Goal: Transaction & Acquisition: Download file/media

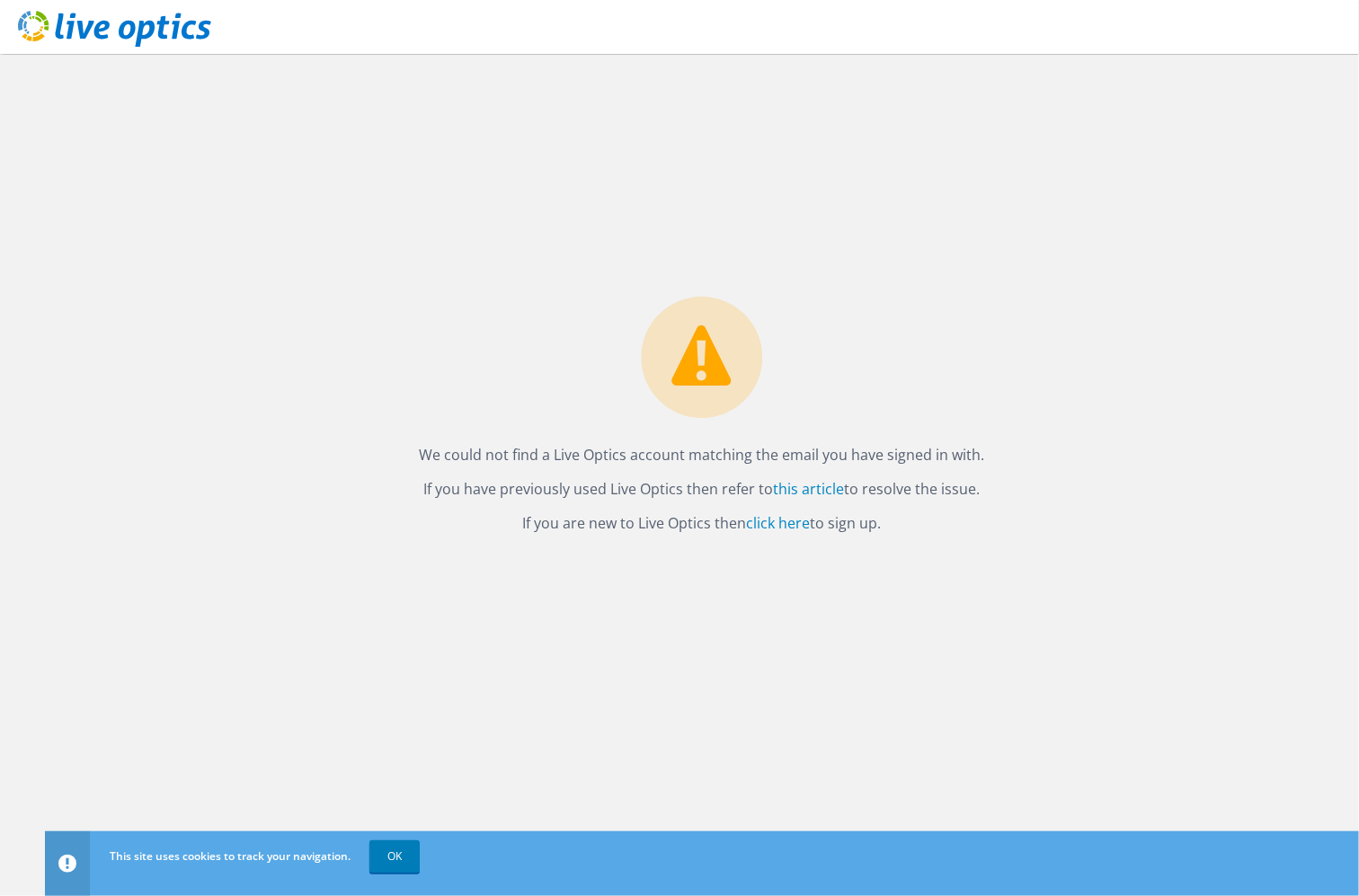
click at [540, 270] on div "We could not find a Live Optics account matching the email you have signed in w…" at bounding box center [702, 475] width 1314 height 842
click at [791, 527] on link "click here" at bounding box center [779, 522] width 64 height 20
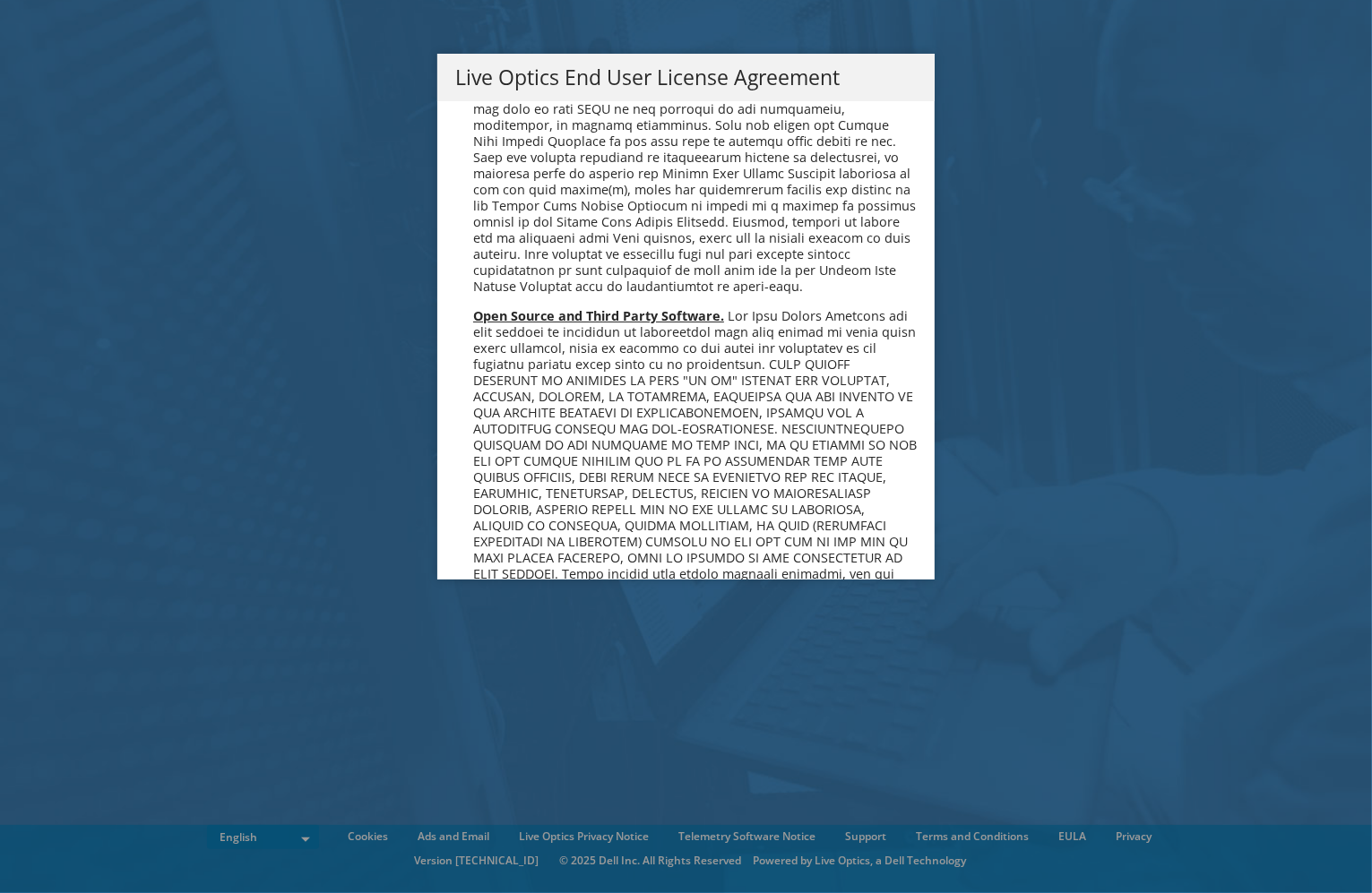
scroll to position [6791, 0]
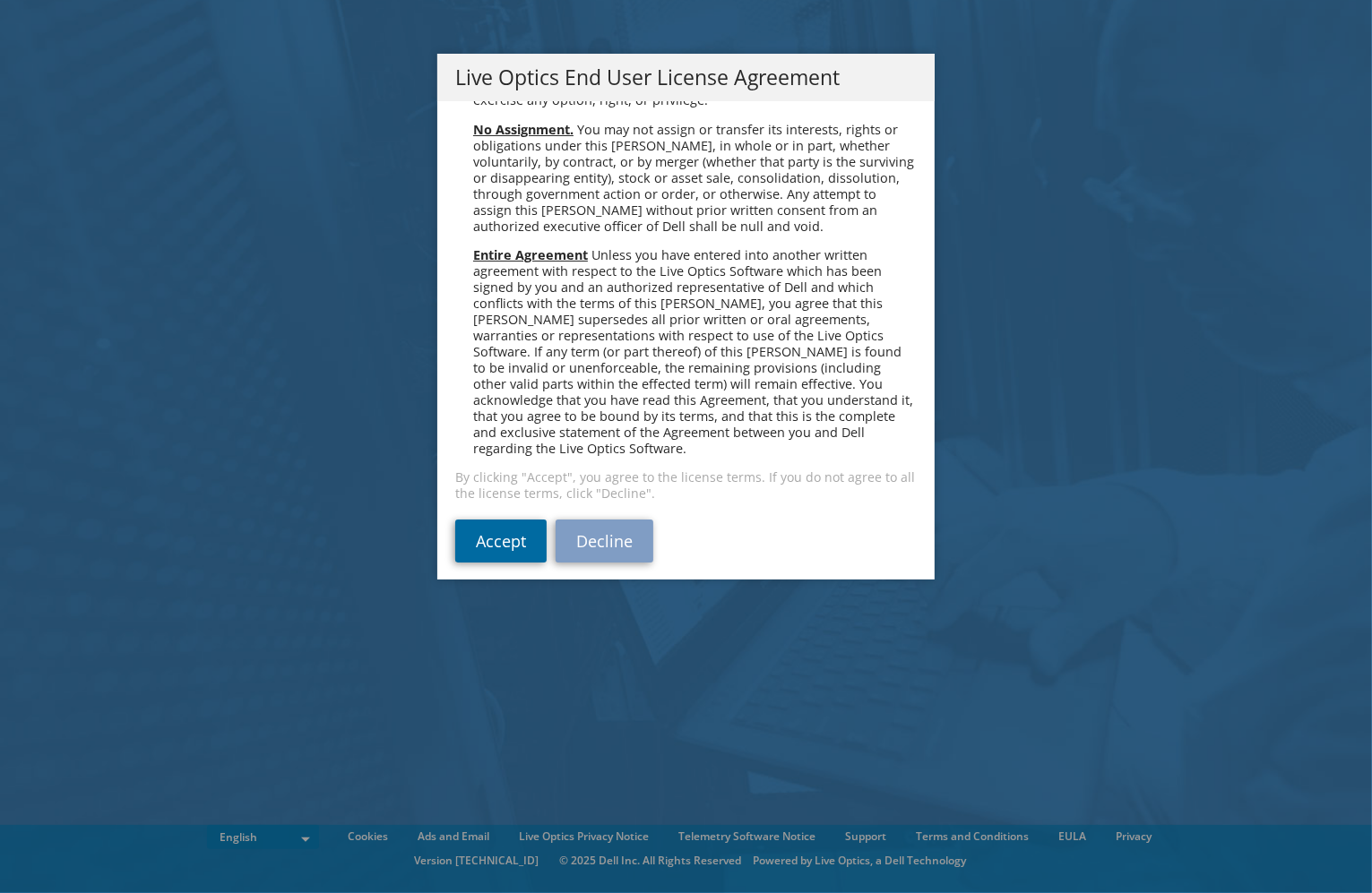
click at [484, 532] on link "Accept" at bounding box center [501, 541] width 92 height 43
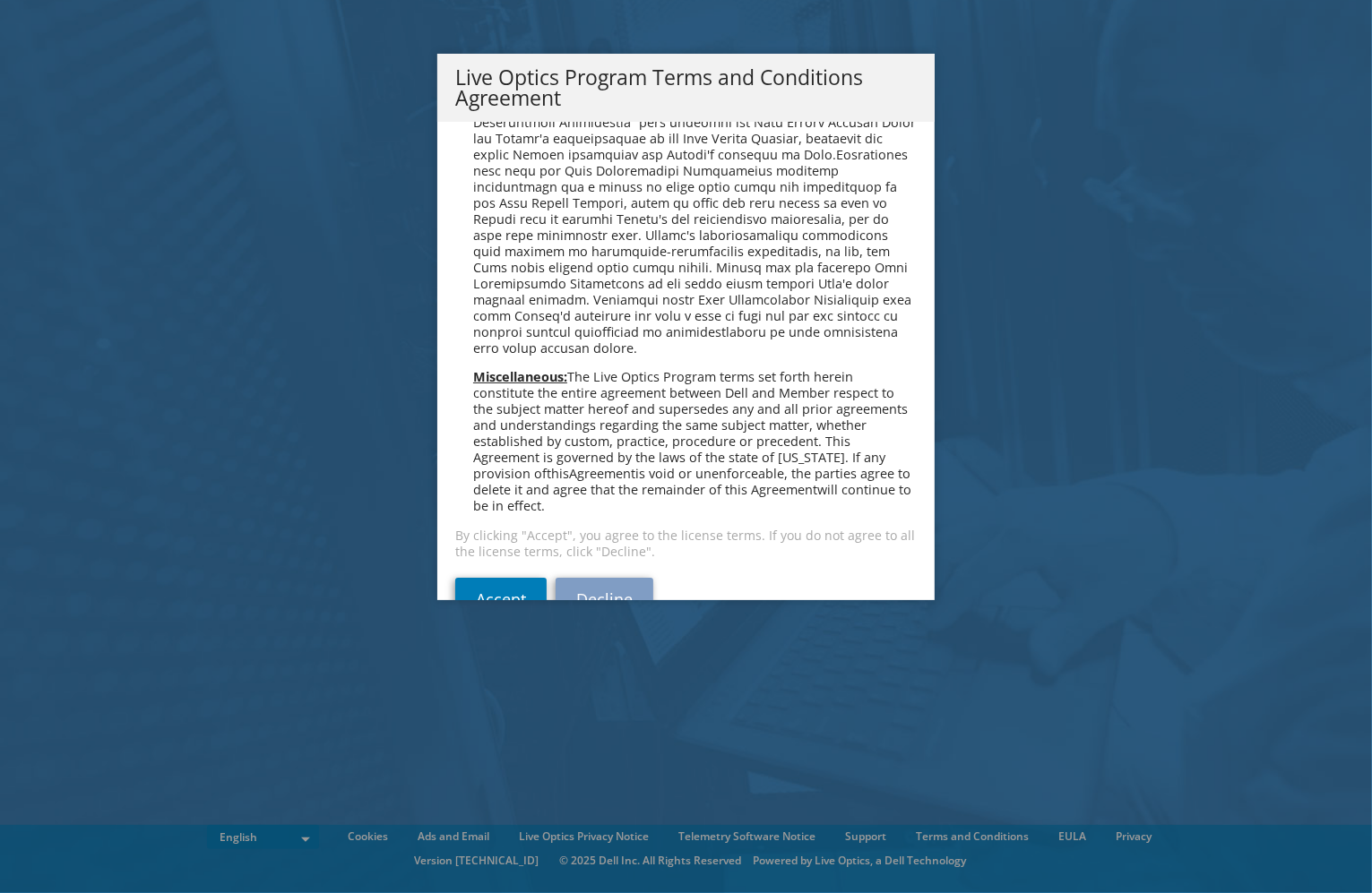
scroll to position [1283, 0]
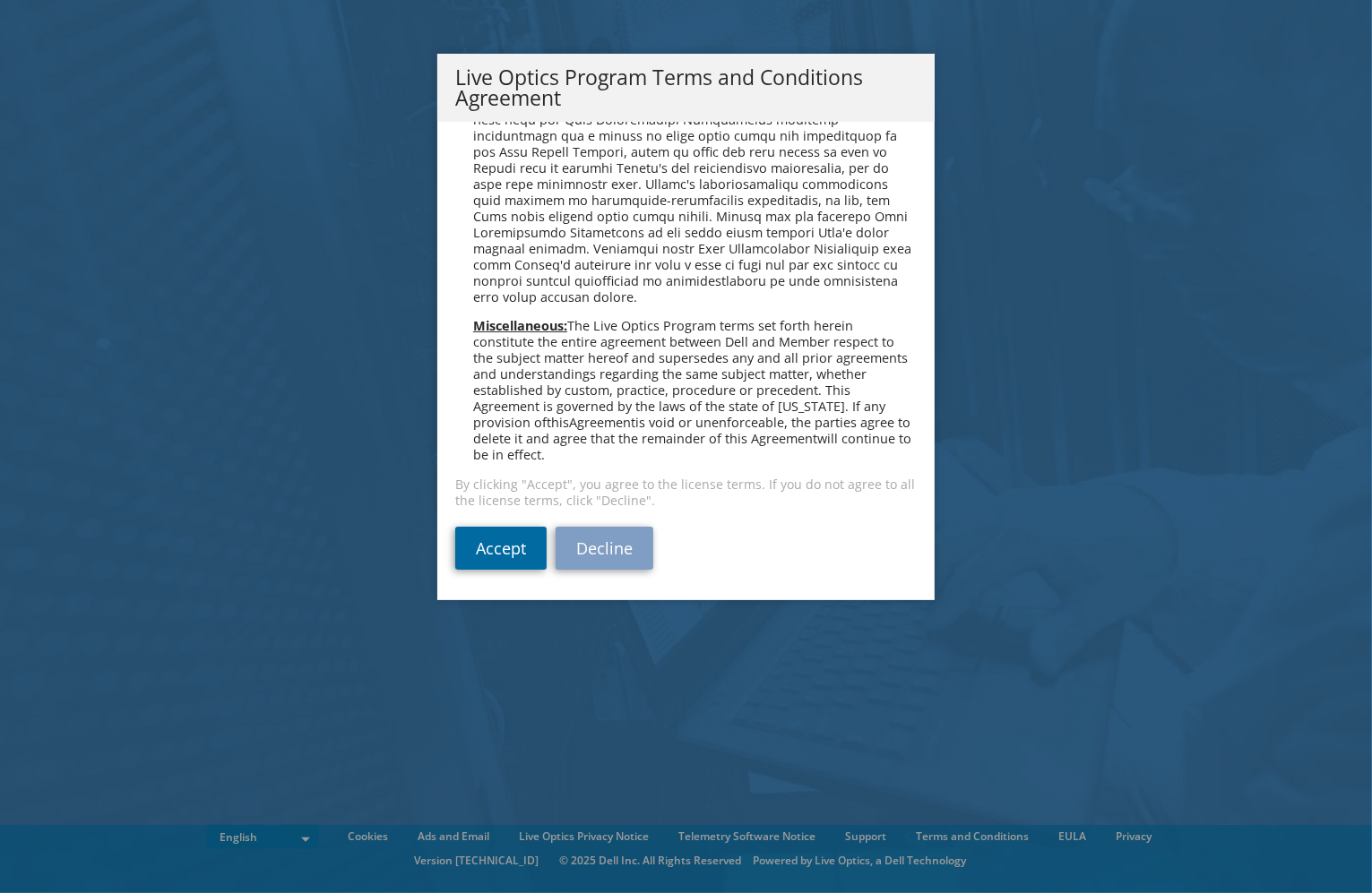
click at [499, 553] on link "Accept" at bounding box center [501, 548] width 92 height 43
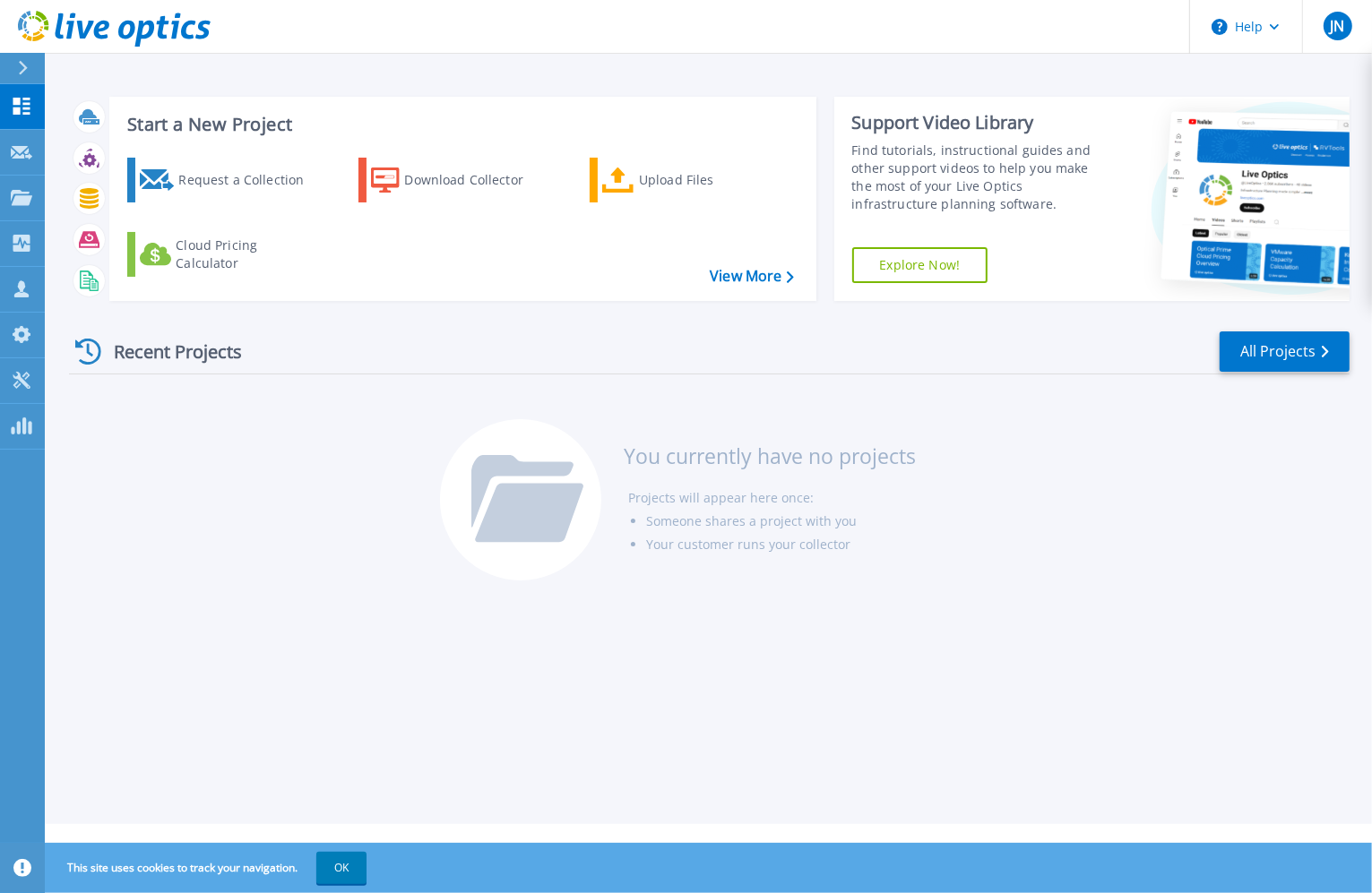
click at [218, 521] on div "Recent Projects All Projects You currently have no projects Projects will appea…" at bounding box center [709, 456] width 1280 height 283
click at [318, 508] on div "Recent Projects All Projects You currently have no projects Projects will appea…" at bounding box center [709, 456] width 1280 height 283
click at [487, 261] on div "Request a Collection Download Collector Upload Files Cloud Pricing Calculator" at bounding box center [460, 217] width 694 height 149
click at [372, 332] on div "Recent Projects All Projects" at bounding box center [709, 352] width 1280 height 45
click at [448, 82] on div "Start a New Project Request a Collection Download Collector Upload Files Cloud …" at bounding box center [709, 198] width 1280 height 233
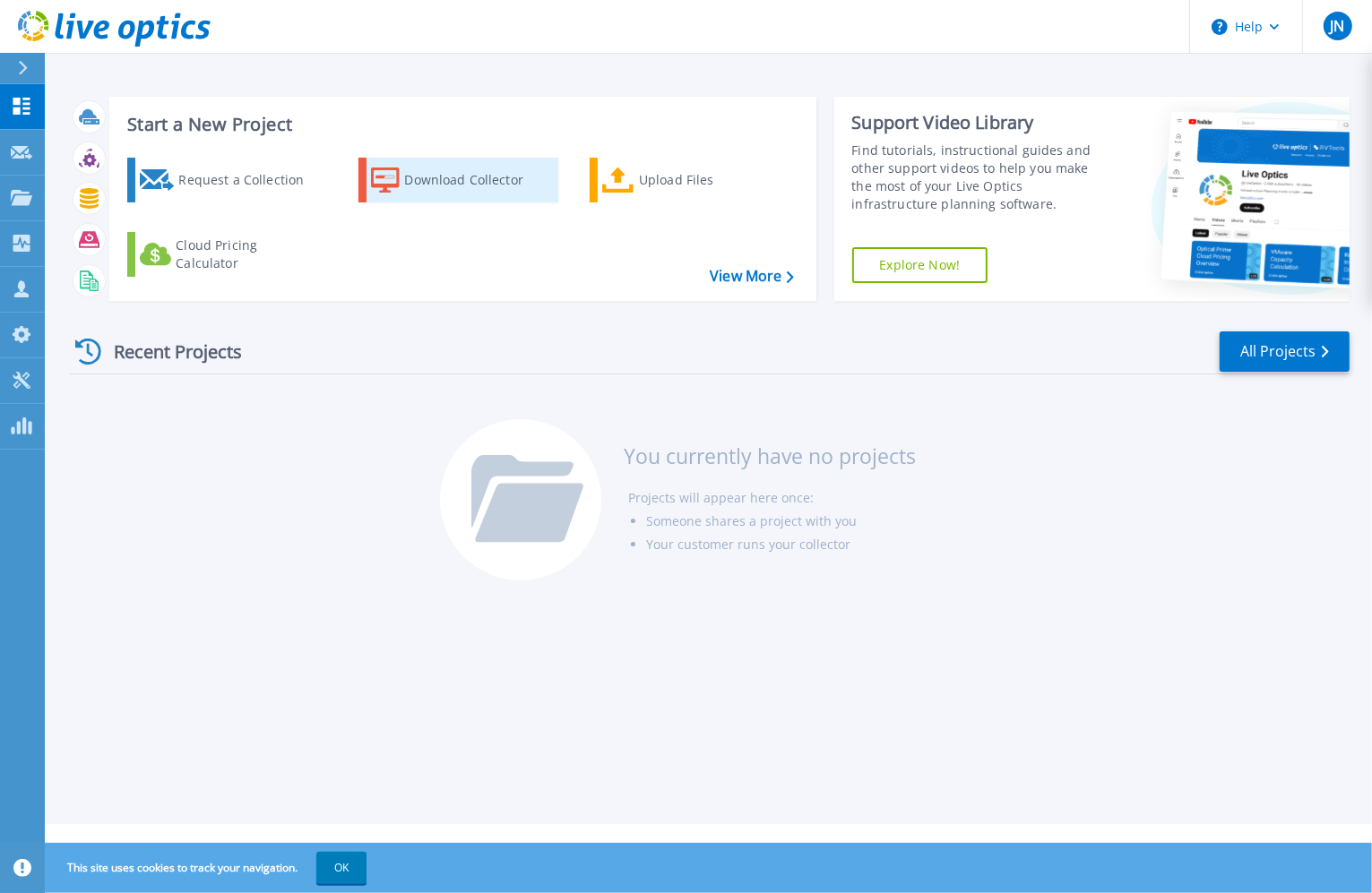
click at [462, 179] on div "Download Collector" at bounding box center [475, 180] width 143 height 35
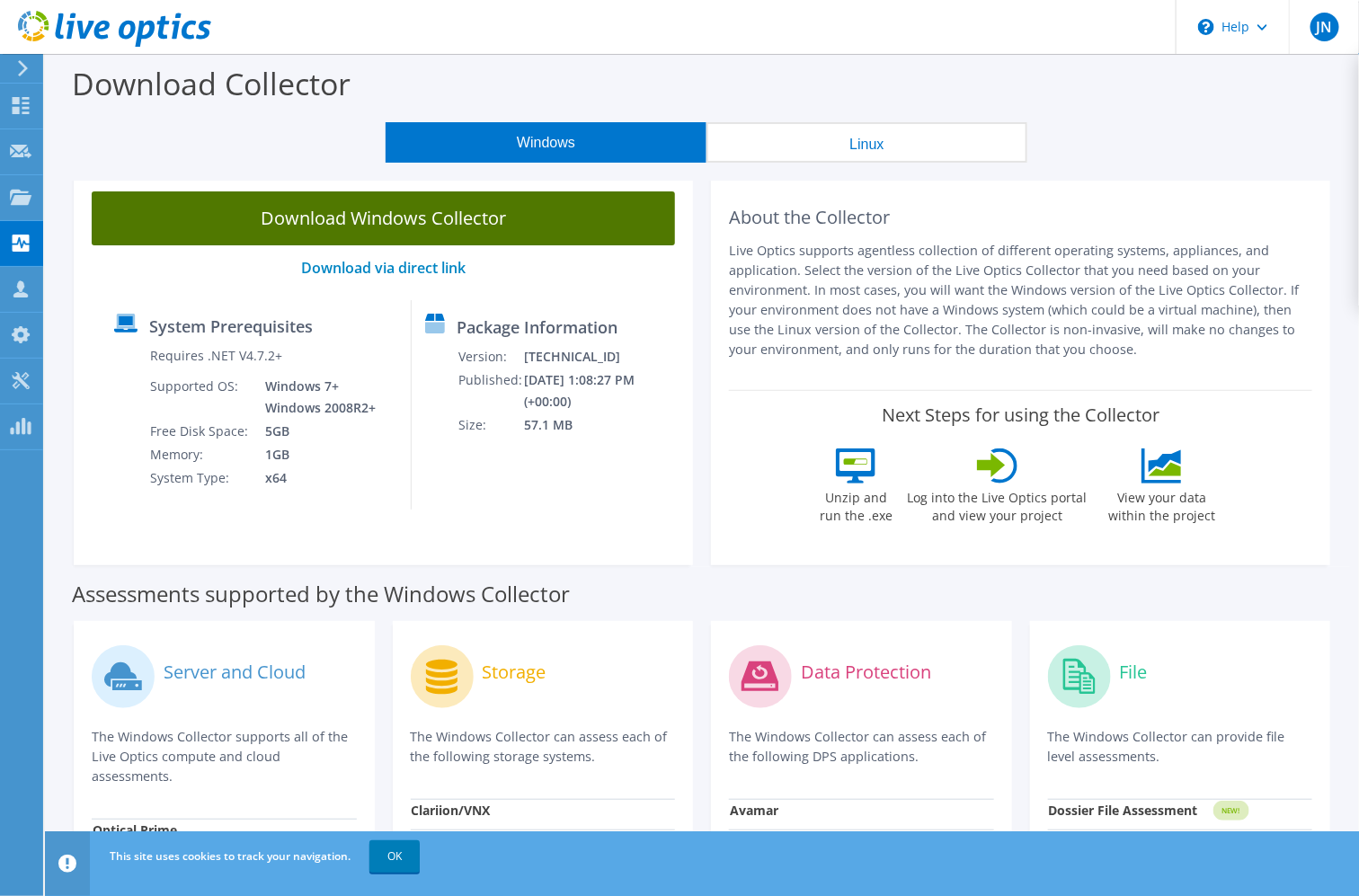
click at [483, 216] on link "Download Windows Collector" at bounding box center [383, 218] width 583 height 54
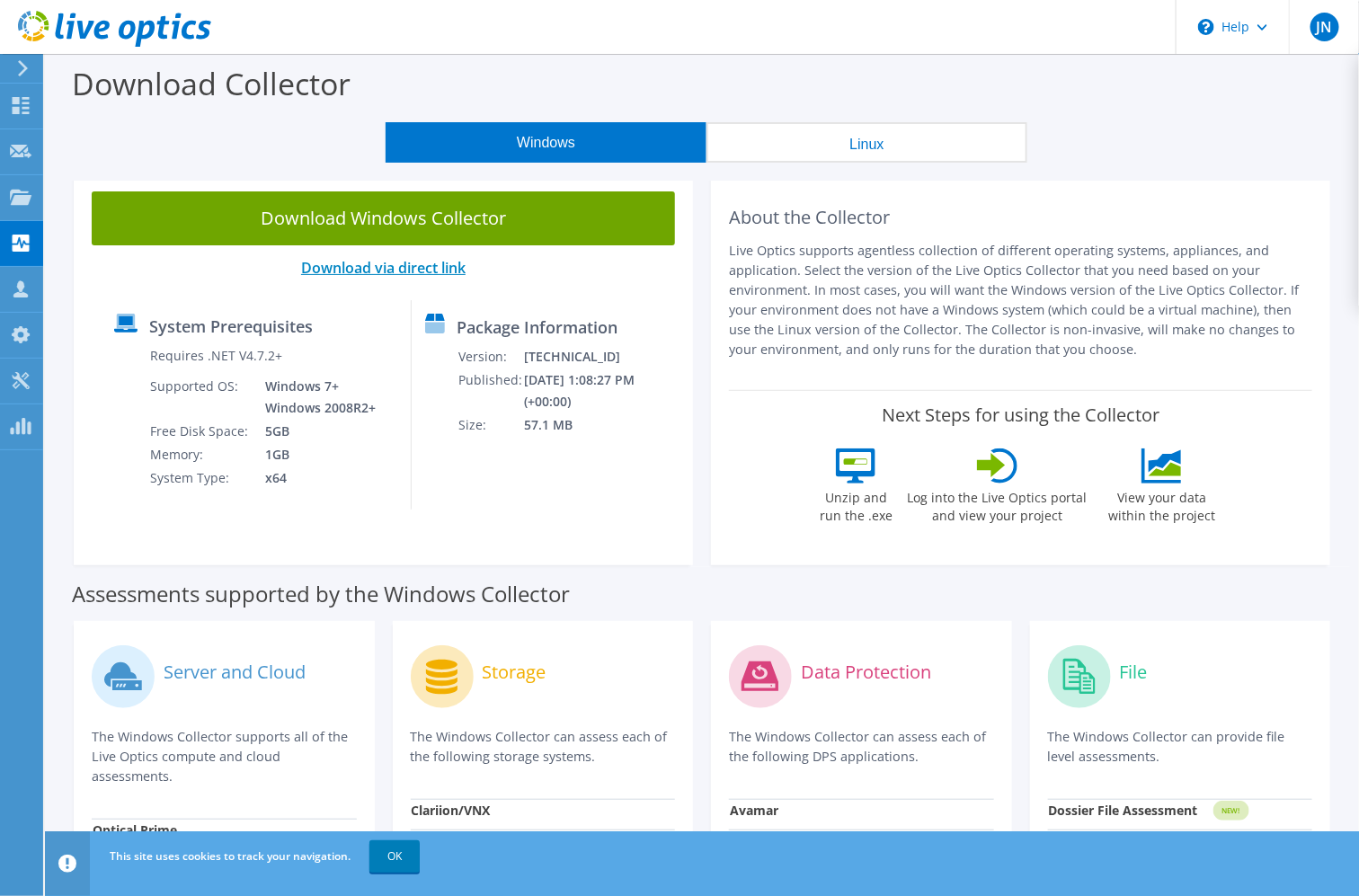
click at [407, 275] on link "Download via direct link" at bounding box center [382, 267] width 164 height 20
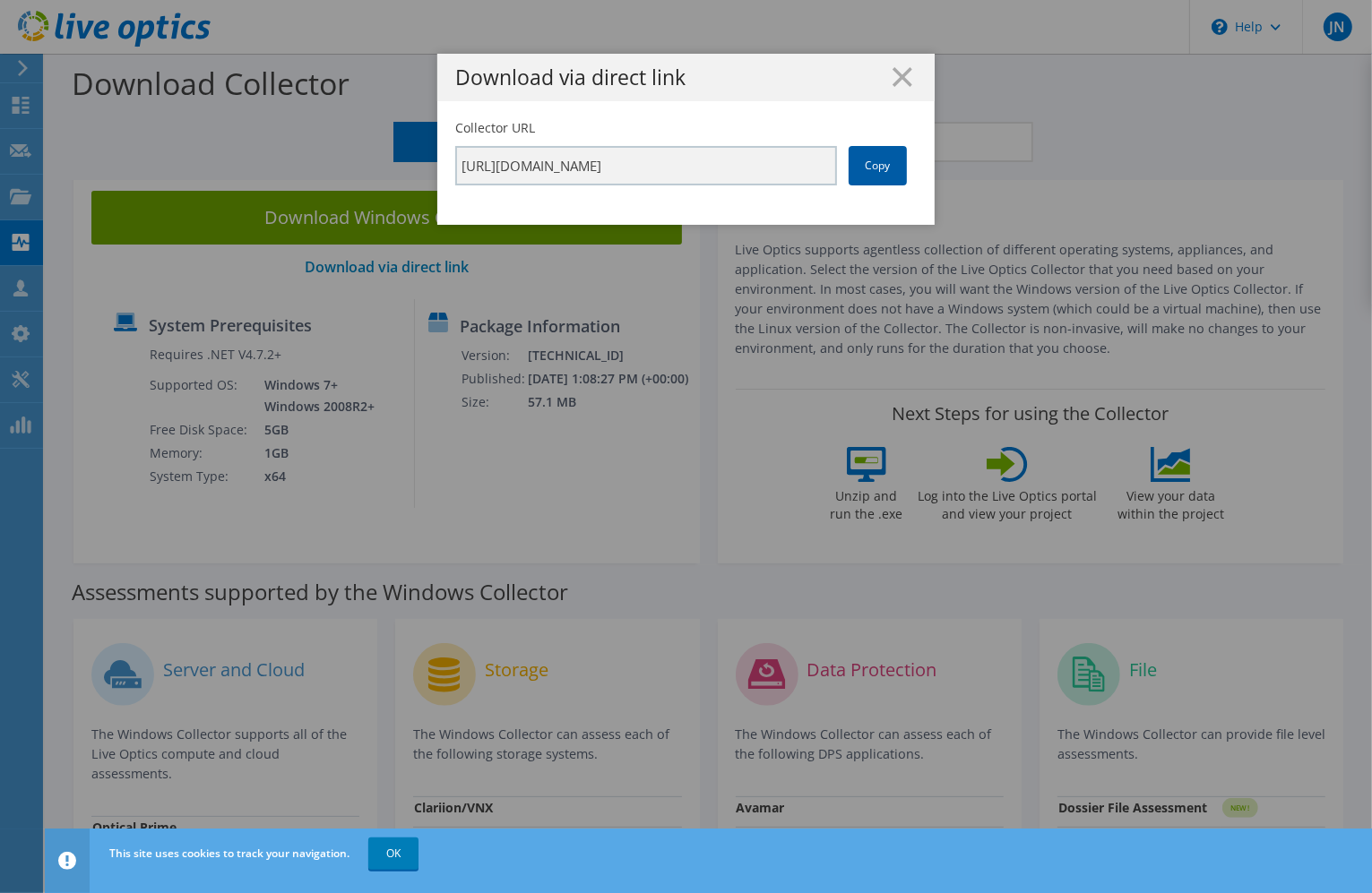
click at [879, 165] on link "Copy" at bounding box center [878, 165] width 58 height 39
drag, startPoint x: 879, startPoint y: 165, endPoint x: 887, endPoint y: 76, distance: 89.4
click at [893, 76] on icon at bounding box center [902, 77] width 20 height 20
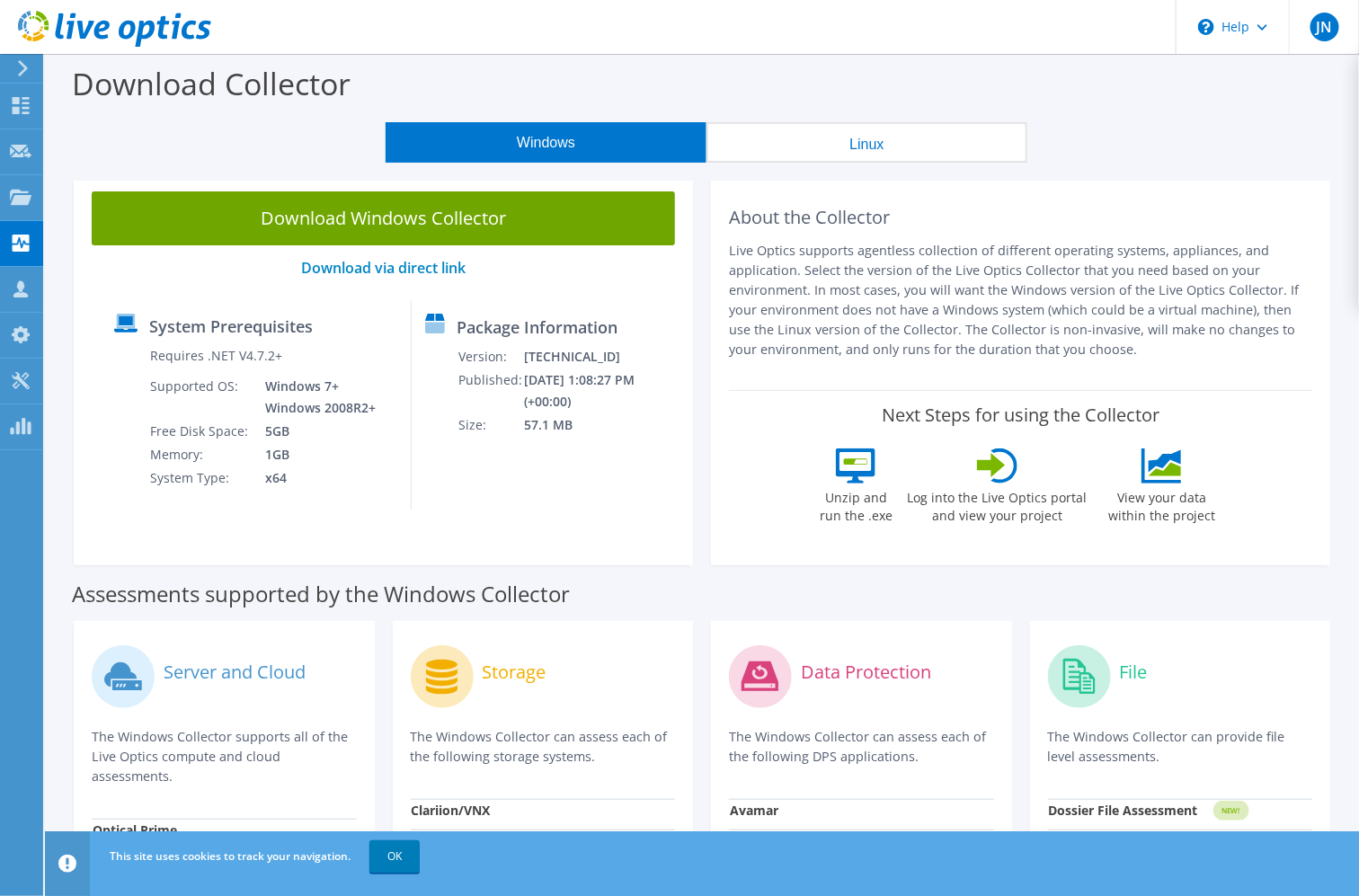
drag, startPoint x: 249, startPoint y: 892, endPoint x: 271, endPoint y: 843, distance: 53.7
click at [249, 892] on header "This site uses cookies to track your navigation. OK" at bounding box center [729, 863] width 1369 height 65
click at [398, 275] on link "Download via direct link" at bounding box center [382, 267] width 164 height 20
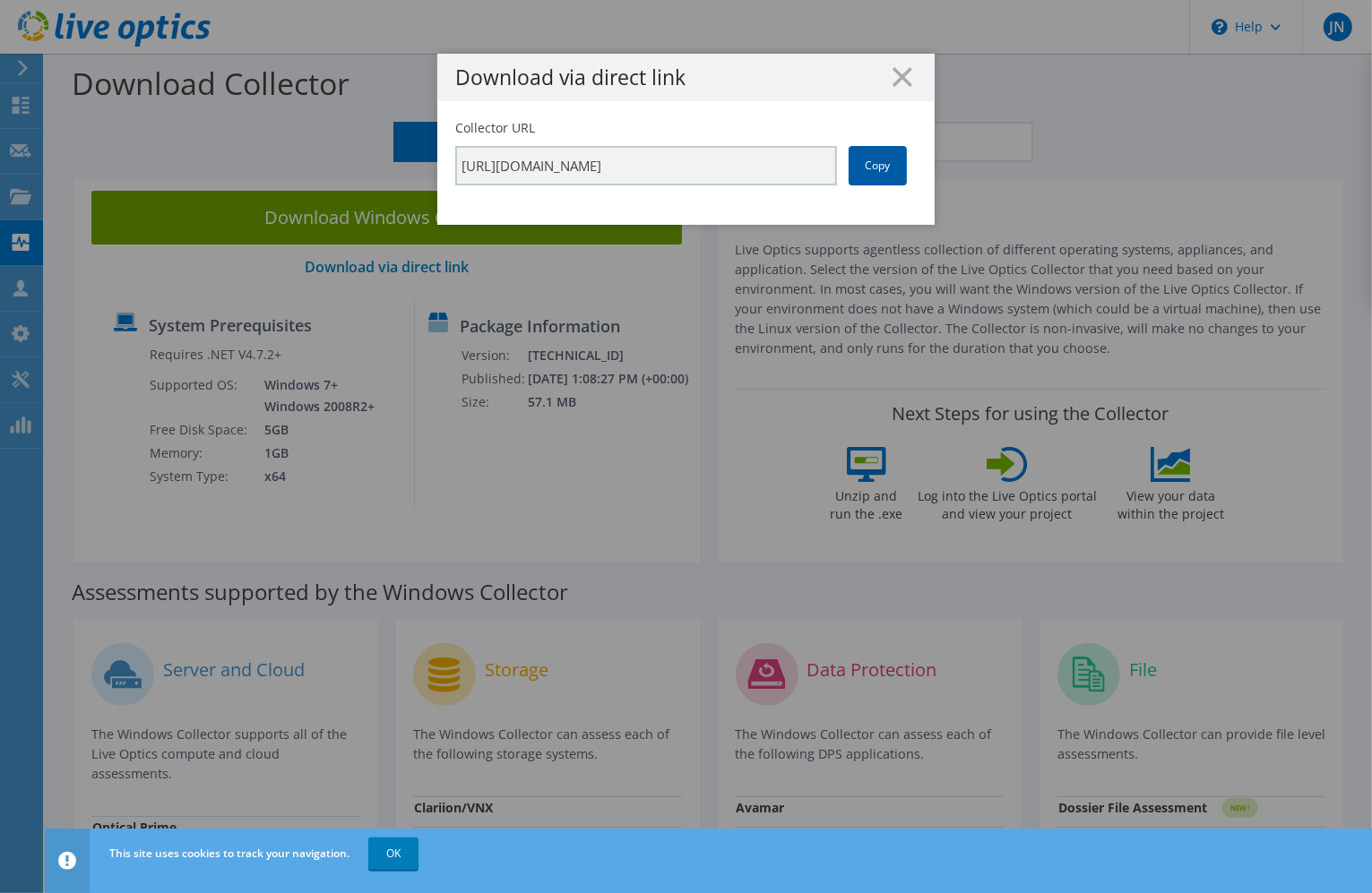
click at [867, 158] on link "Copy" at bounding box center [878, 165] width 58 height 39
click at [979, 879] on div "Download via direct link Collector URL https://app.liveoptics.com/collector/dir…" at bounding box center [686, 446] width 1372 height 893
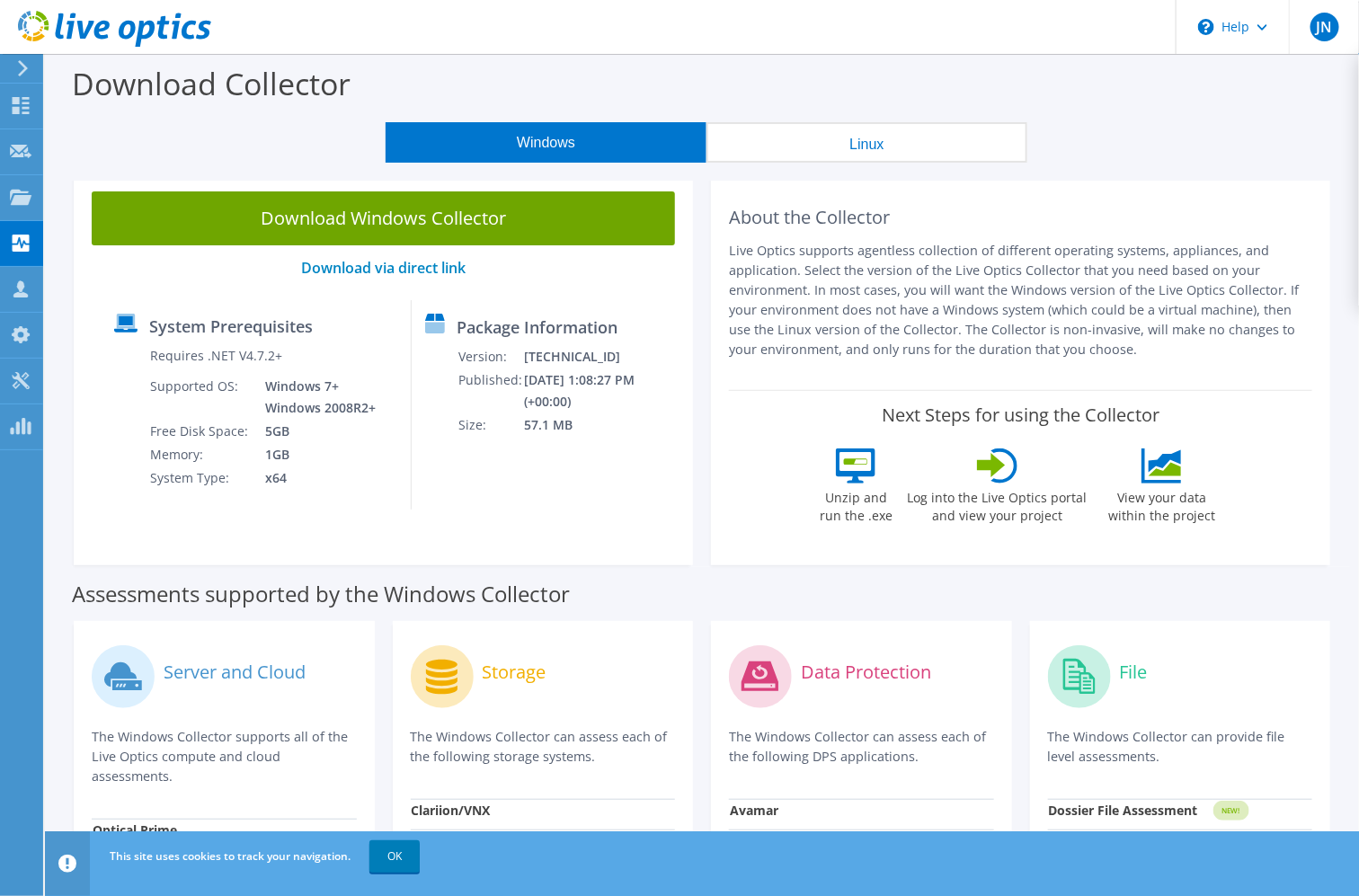
drag, startPoint x: 2, startPoint y: 550, endPoint x: 6, endPoint y: 540, distance: 10.8
click at [24, 117] on div at bounding box center [21, 108] width 22 height 20
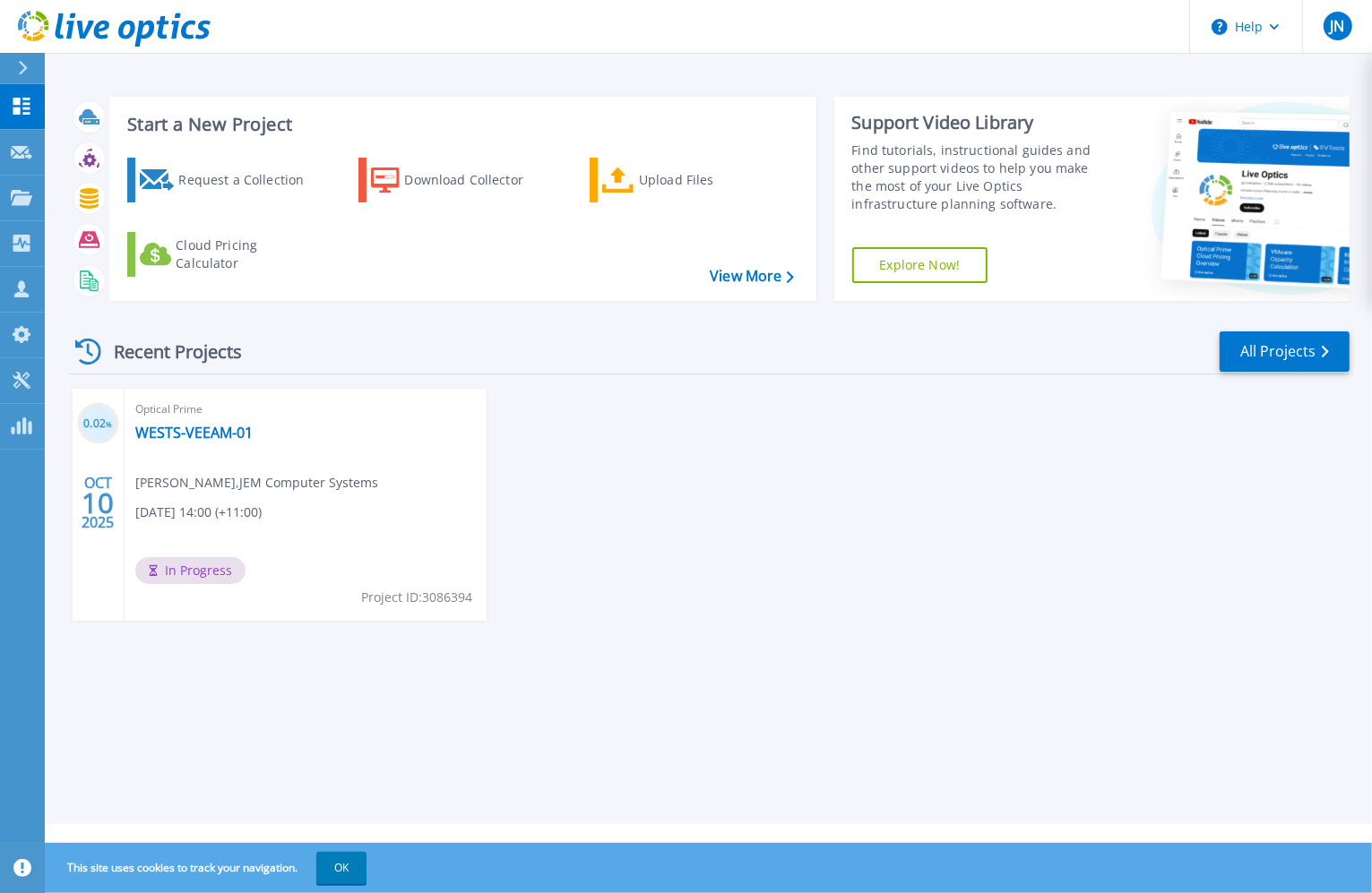
click at [133, 703] on div "Start a New Project Request a Collection Download Collector Upload Files Cloud …" at bounding box center [708, 412] width 1327 height 824
click at [289, 761] on div "Start a New Project Request a Collection Download Collector Upload Files Cloud …" at bounding box center [708, 412] width 1327 height 824
click at [300, 727] on div "Start a New Project Request a Collection Download Collector Upload Files Cloud …" at bounding box center [708, 412] width 1327 height 824
click at [212, 683] on div "Start a New Project Request a Collection Download Collector Upload Files Cloud …" at bounding box center [708, 412] width 1327 height 824
drag, startPoint x: 765, startPoint y: 686, endPoint x: 750, endPoint y: 628, distance: 59.9
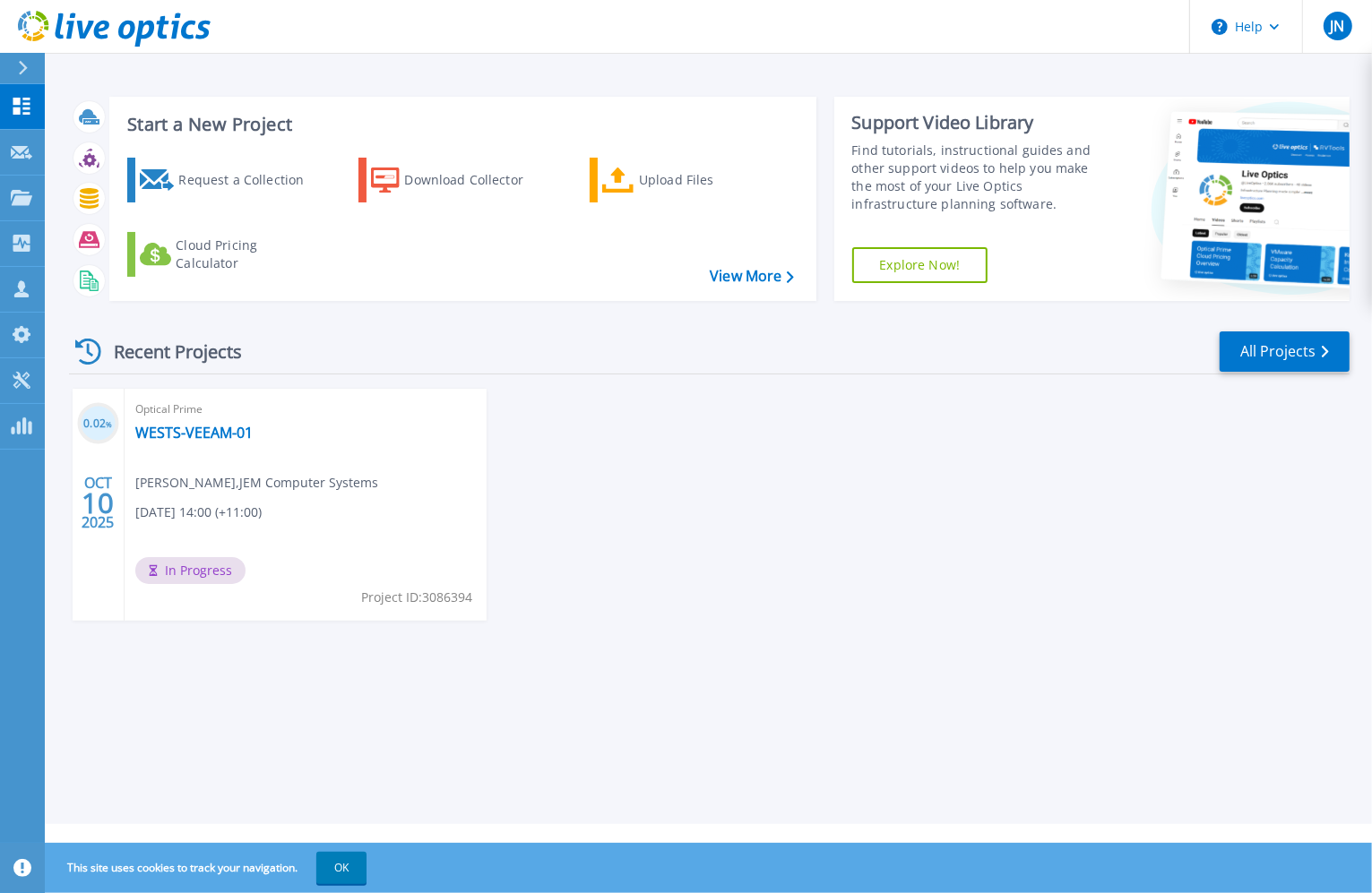
click at [765, 686] on div "Start a New Project Request a Collection Download Collector Upload Files Cloud …" at bounding box center [708, 412] width 1327 height 824
